Goal: Register for event/course

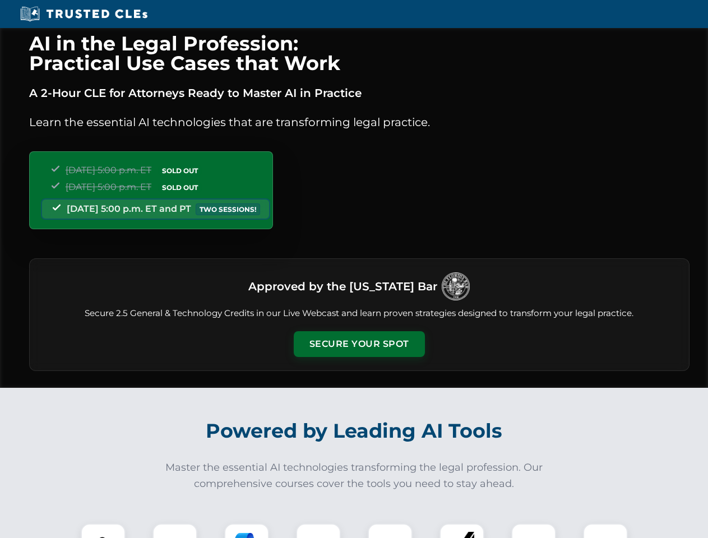
click at [359, 344] on button "Secure Your Spot" at bounding box center [359, 344] width 131 height 26
click at [103, 531] on img at bounding box center [103, 546] width 33 height 33
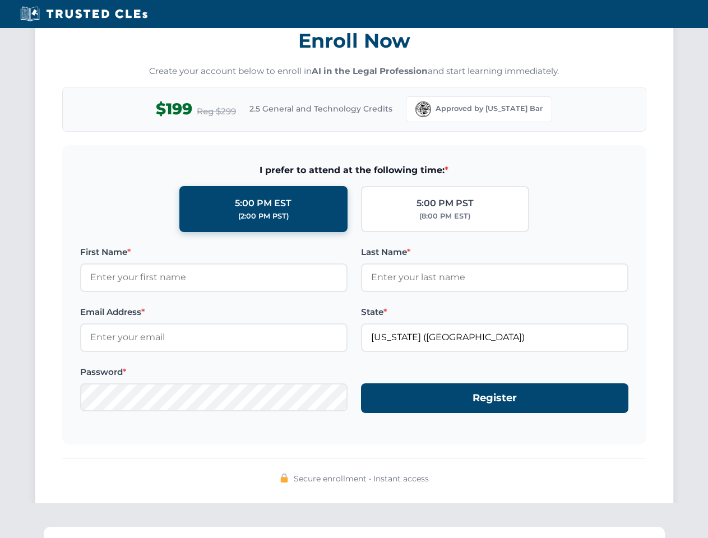
scroll to position [1100, 0]
